Goal: Navigation & Orientation: Go to known website

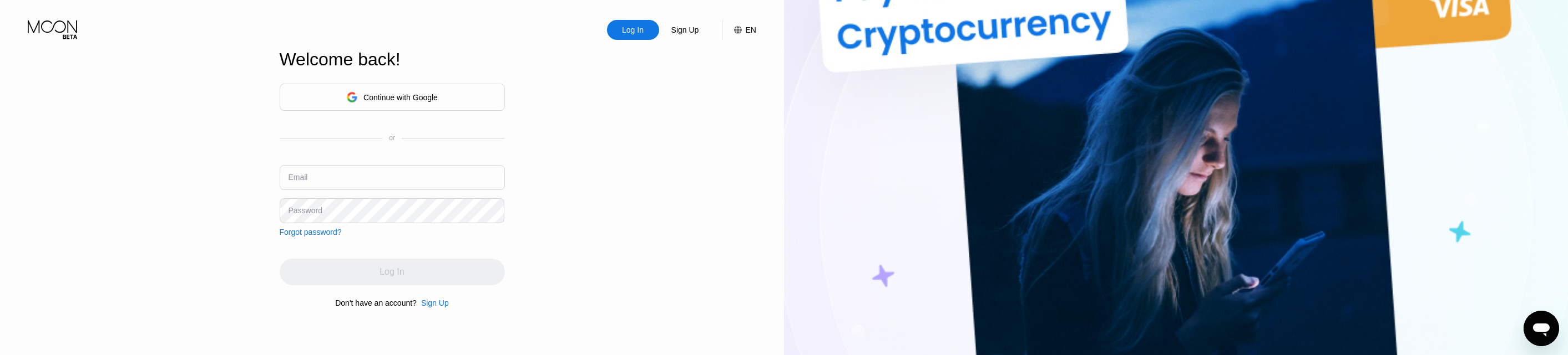
click at [441, 96] on div "Continue with Google" at bounding box center [392, 97] width 225 height 27
click at [390, 93] on div "Continue with Google" at bounding box center [401, 97] width 74 height 9
